Goal: Information Seeking & Learning: Learn about a topic

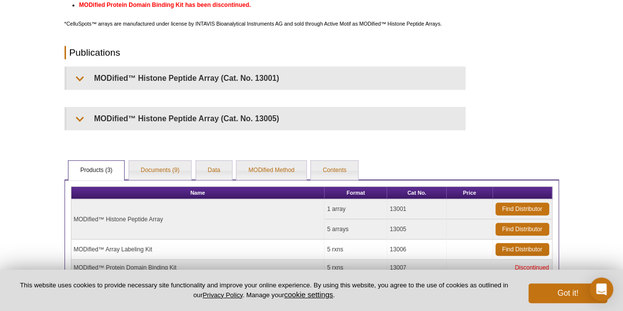
scroll to position [344, 0]
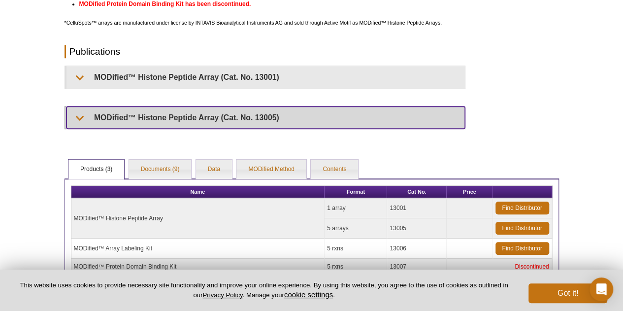
click at [106, 121] on summary "MODified™ Histone Peptide Array (Cat. No. 13005)" at bounding box center [265, 117] width 398 height 22
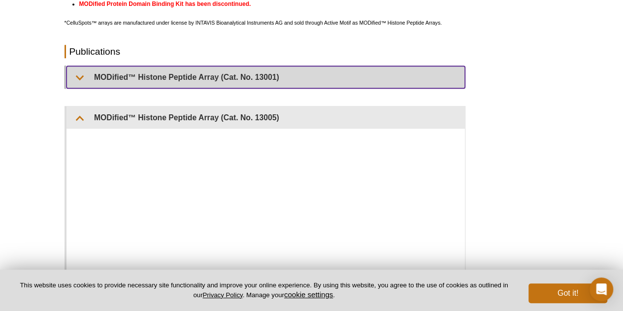
click at [136, 79] on summary "MODified™ Histone Peptide Array (Cat. No. 13001)" at bounding box center [265, 77] width 398 height 22
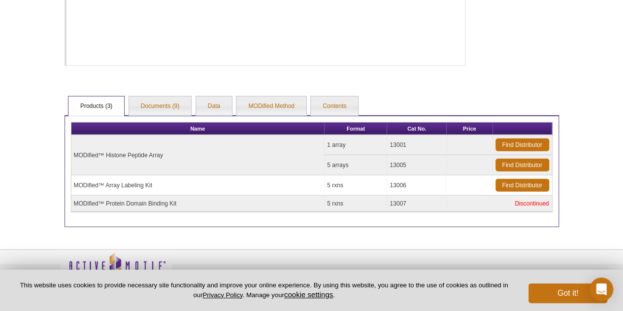
scroll to position [1192, 0]
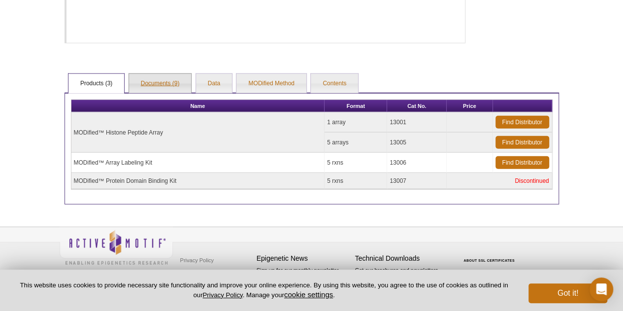
click at [160, 84] on link "Documents (9)" at bounding box center [160, 84] width 63 height 20
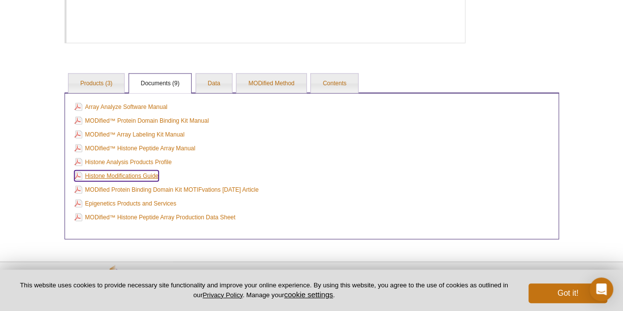
click at [140, 173] on link "Histone Modifications Guide" at bounding box center [116, 175] width 84 height 11
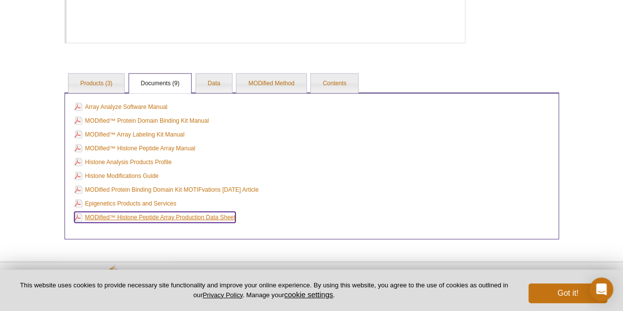
click at [203, 217] on link "MODified™ Histone Peptide Array Production Data Sheet" at bounding box center [154, 217] width 161 height 11
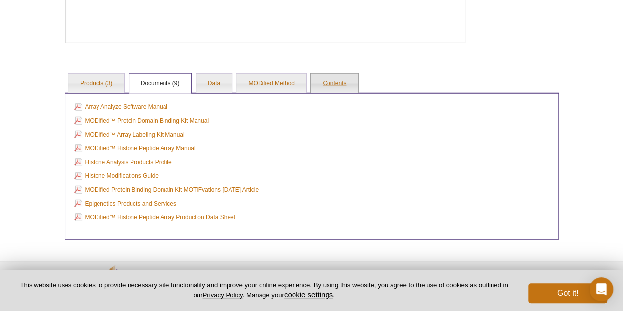
click at [342, 91] on link "Contents" at bounding box center [334, 84] width 47 height 20
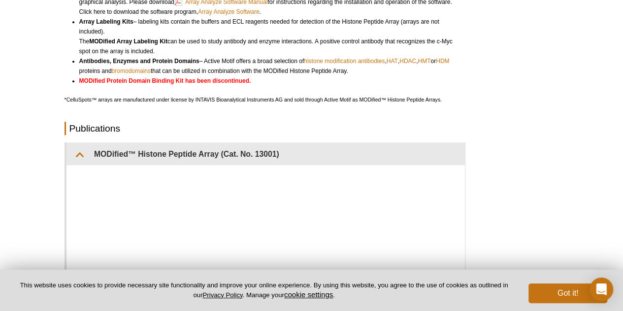
scroll to position [0, 0]
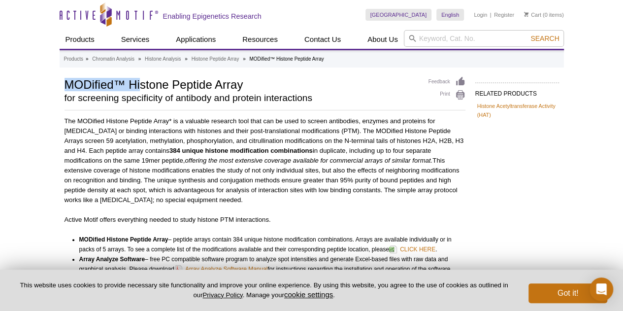
drag, startPoint x: 66, startPoint y: 83, endPoint x: 139, endPoint y: 87, distance: 72.5
click at [139, 87] on h1 "MODified™ Histone Peptide Array" at bounding box center [242, 83] width 354 height 15
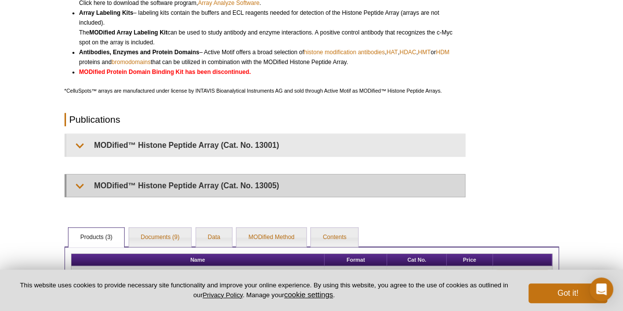
scroll to position [330, 0]
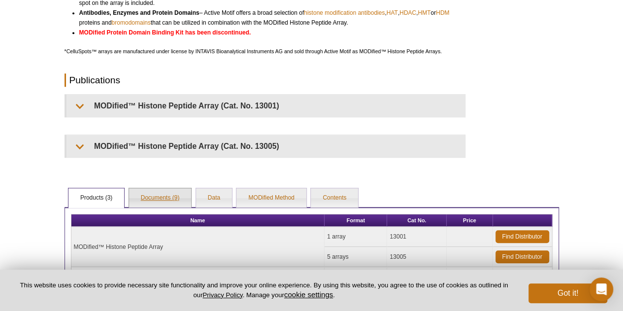
click at [176, 193] on link "Documents (9)" at bounding box center [160, 198] width 63 height 20
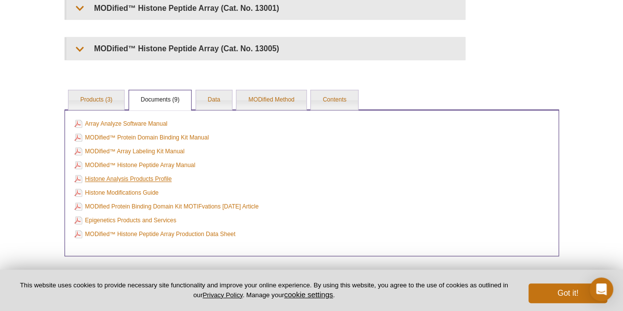
scroll to position [413, 0]
click at [142, 192] on link "Histone Modifications Guide" at bounding box center [116, 192] width 84 height 11
